Goal: Task Accomplishment & Management: Use online tool/utility

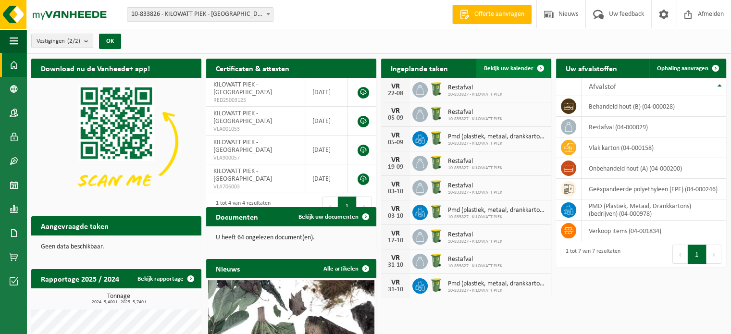
click at [492, 67] on span "Bekijk uw kalender" at bounding box center [509, 68] width 50 height 6
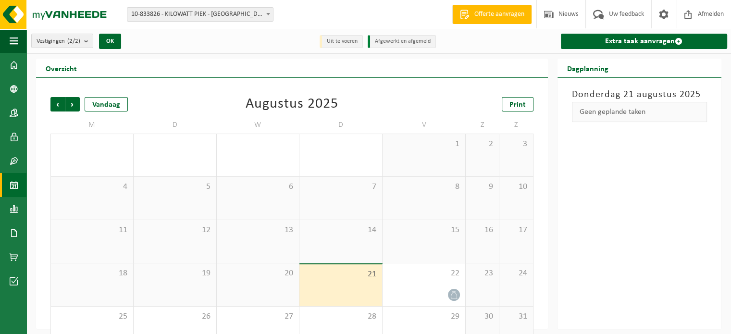
scroll to position [25, 0]
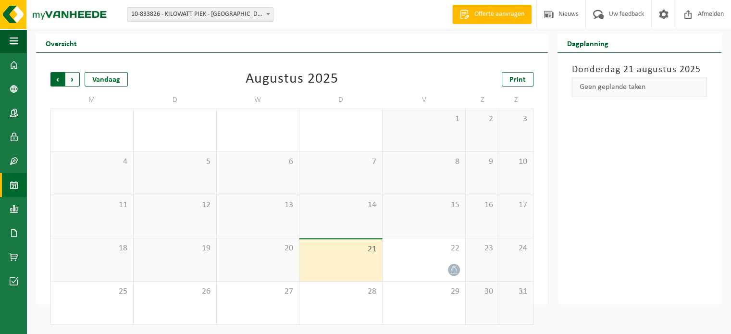
click at [75, 76] on span "Volgende" at bounding box center [72, 79] width 14 height 14
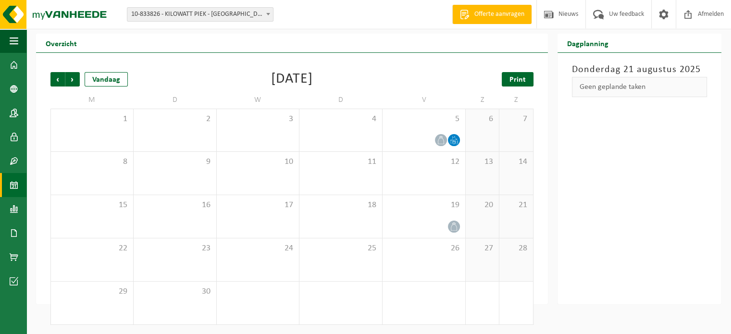
click at [512, 76] on span "Print" at bounding box center [518, 80] width 16 height 8
click at [75, 76] on span "Volgende" at bounding box center [72, 79] width 14 height 14
click at [524, 76] on span "Print" at bounding box center [518, 80] width 16 height 8
click at [69, 78] on span "Volgende" at bounding box center [72, 79] width 14 height 14
